Goal: Navigation & Orientation: Find specific page/section

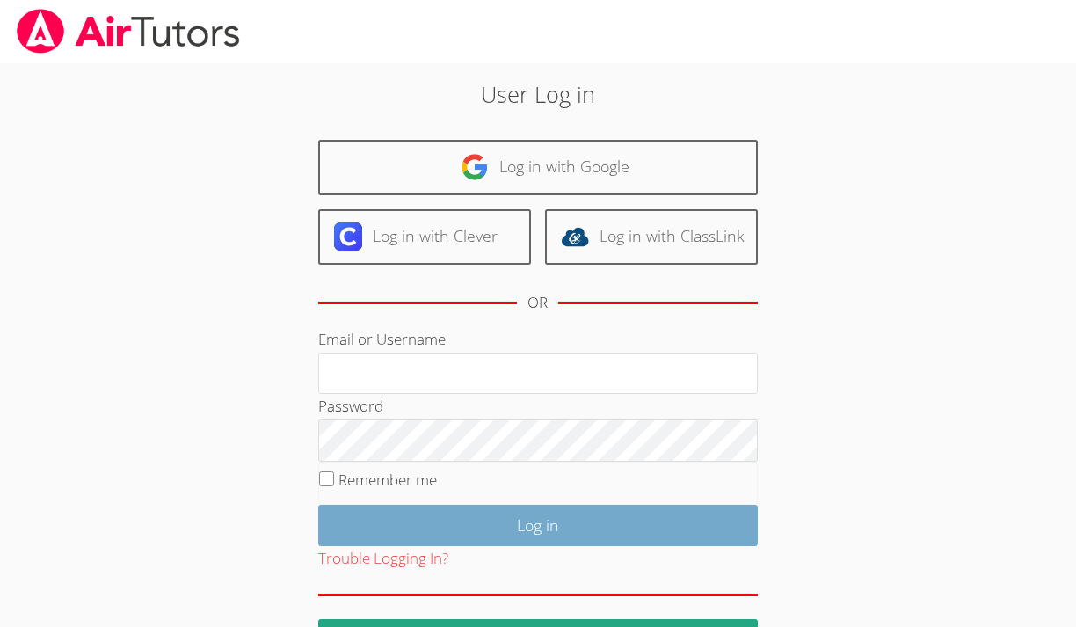
type input "[PERSON_NAME][EMAIL_ADDRESS][PERSON_NAME][DOMAIN_NAME]"
click at [541, 526] on input "Log in" at bounding box center [538, 525] width 440 height 41
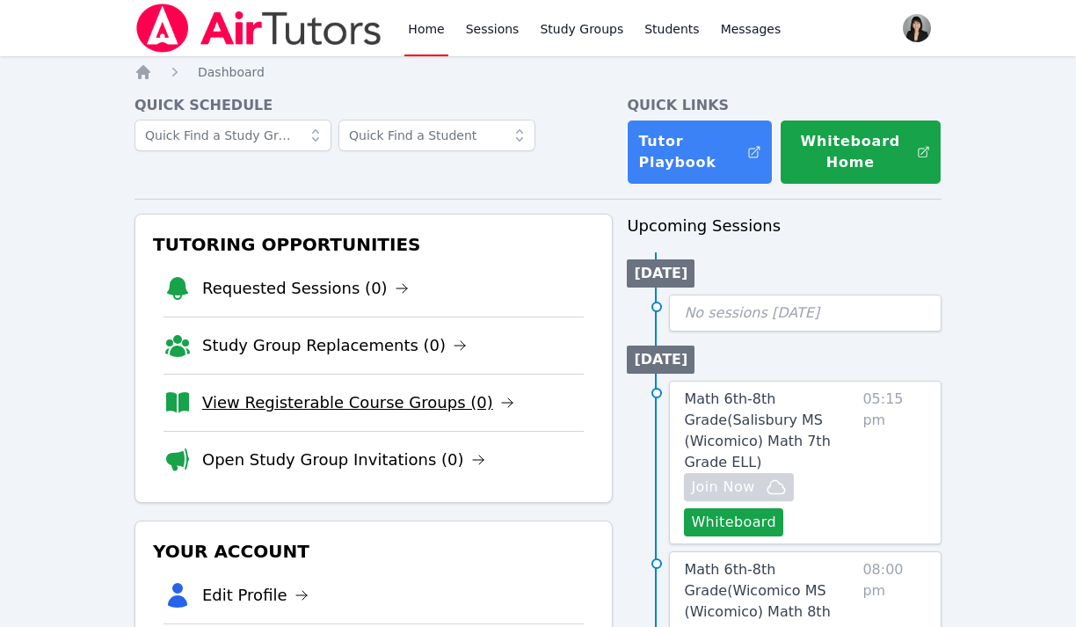
click at [363, 400] on link "View Registerable Course Groups (0)" at bounding box center [358, 402] width 312 height 25
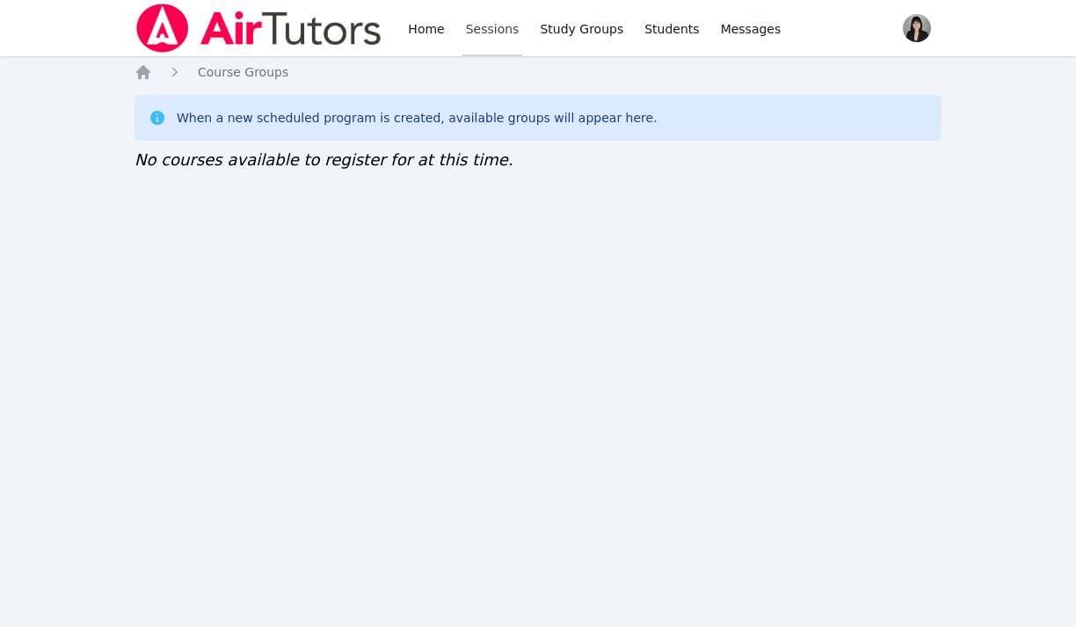
click at [482, 23] on link "Sessions" at bounding box center [492, 28] width 61 height 56
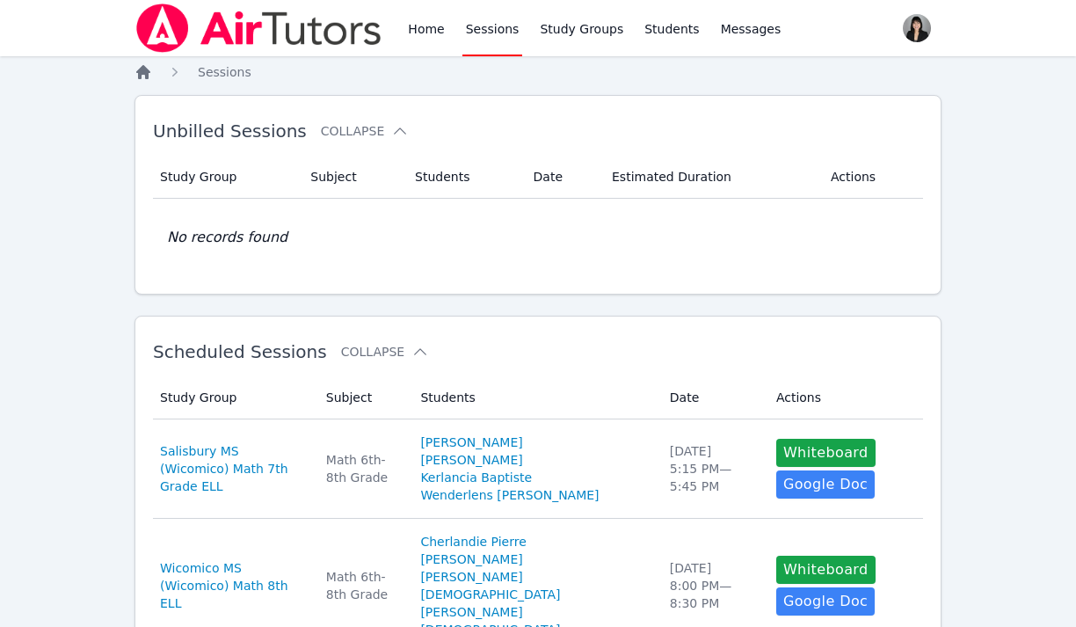
click at [144, 71] on icon "Breadcrumb" at bounding box center [143, 72] width 14 height 14
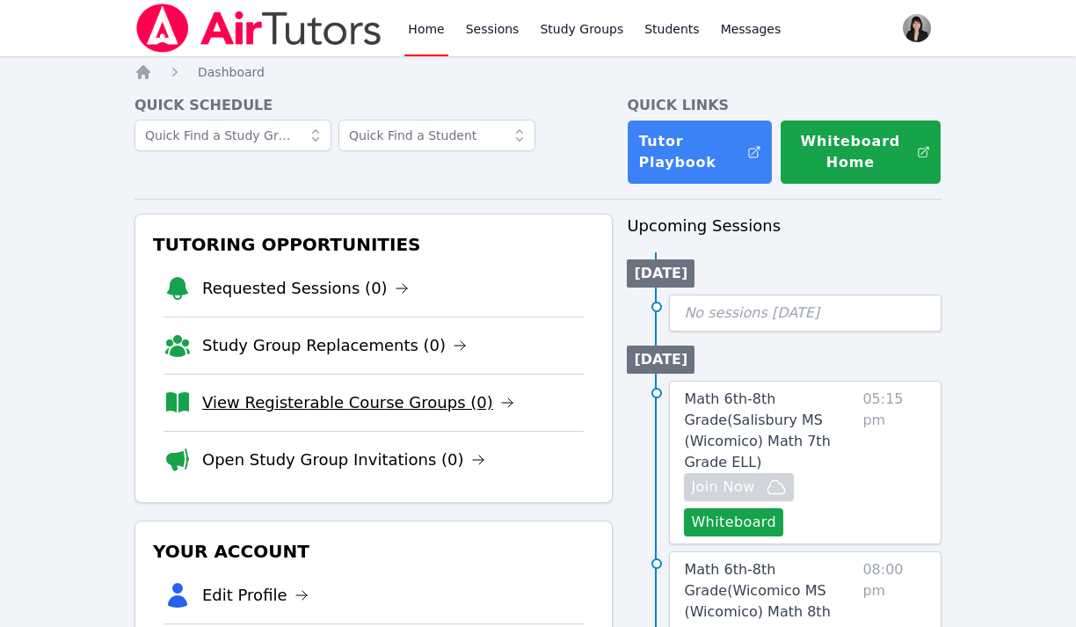
click at [370, 402] on link "View Registerable Course Groups (0)" at bounding box center [358, 402] width 312 height 25
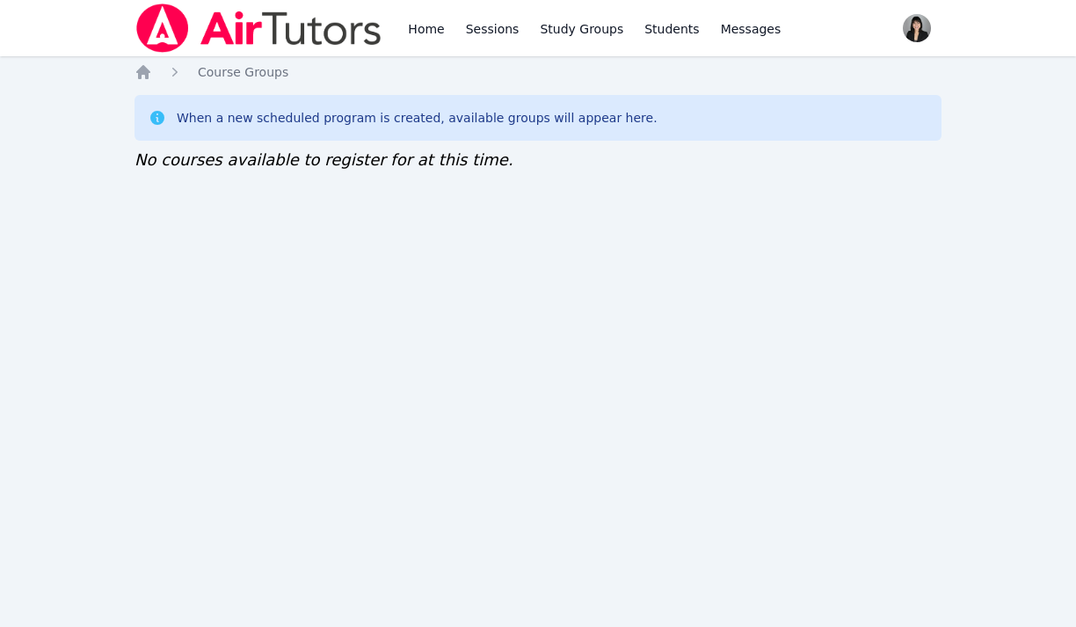
click at [134, 75] on div "Home Sessions Study Groups Students Messages Open user menu Kirsten Marino Open…" at bounding box center [538, 313] width 1076 height 627
click at [141, 75] on icon "Breadcrumb" at bounding box center [143, 72] width 14 height 14
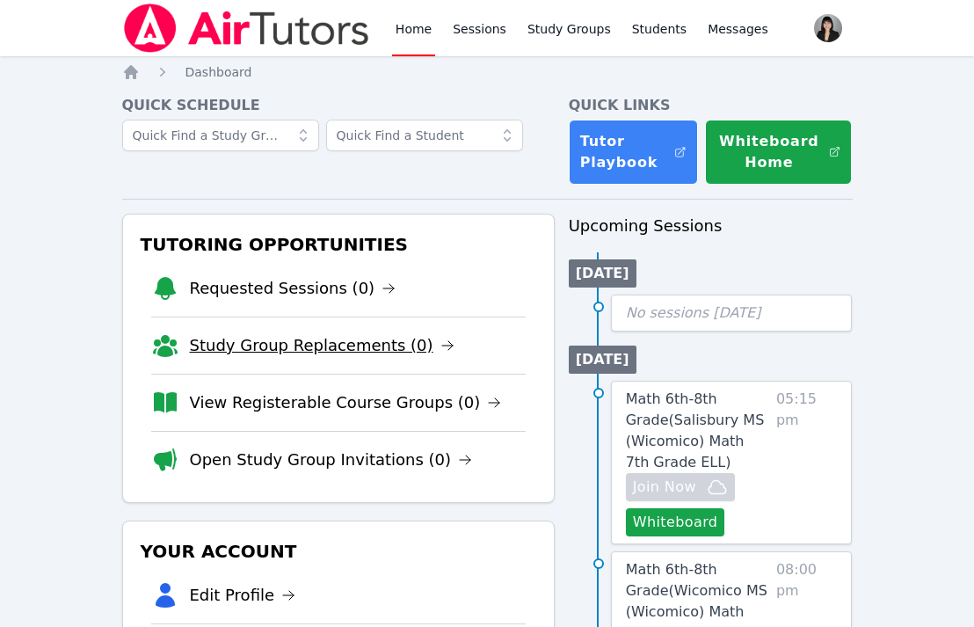
click at [288, 346] on link "Study Group Replacements (0)" at bounding box center [322, 345] width 265 height 25
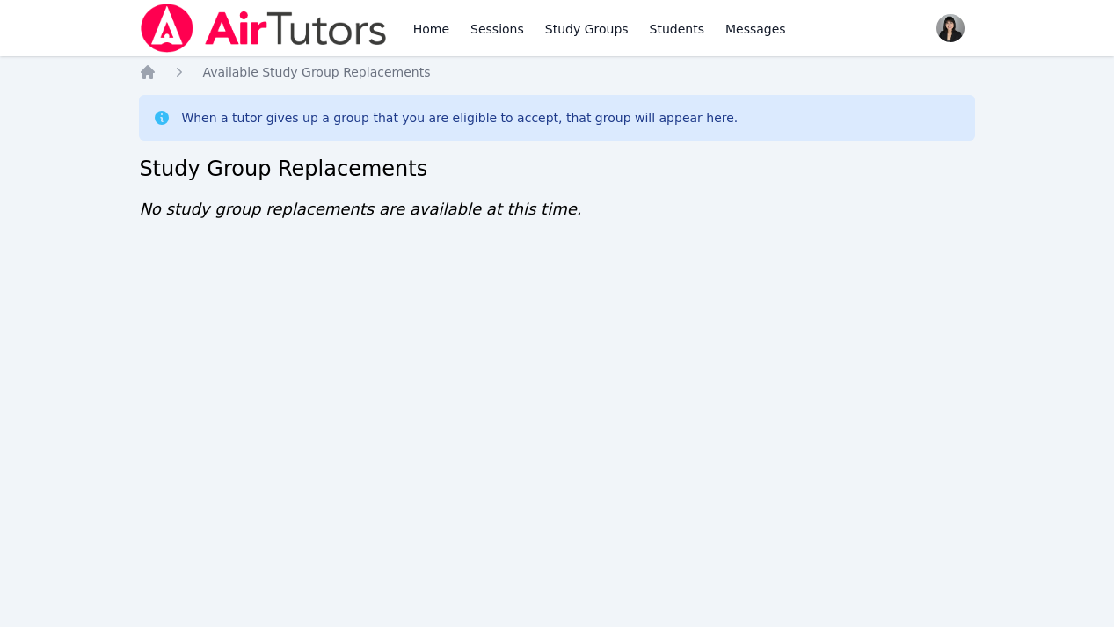
click at [134, 74] on div "Home Sessions Study Groups Students Messages Open user menu Kirsten Marino Open…" at bounding box center [557, 313] width 1114 height 627
click at [138, 74] on div "Home Sessions Study Groups Students Messages Open user menu Kirsten Marino Open…" at bounding box center [557, 313] width 1114 height 627
click at [148, 72] on icon "Breadcrumb" at bounding box center [148, 72] width 14 height 14
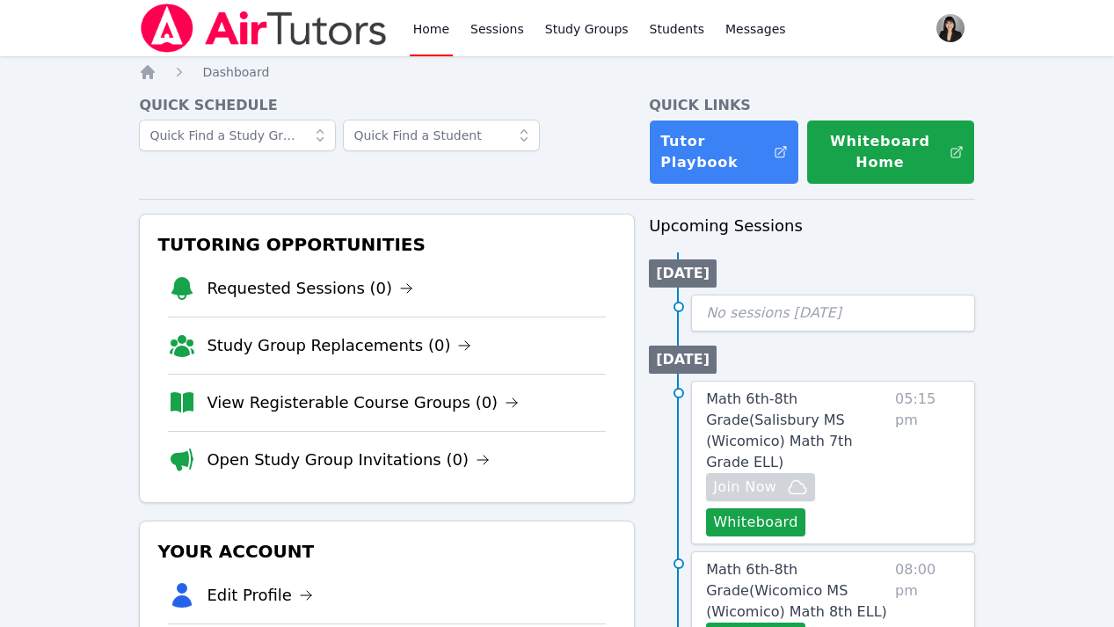
click at [320, 410] on link "View Registerable Course Groups (0)" at bounding box center [363, 402] width 312 height 25
